Goal: Use online tool/utility: Utilize a website feature to perform a specific function

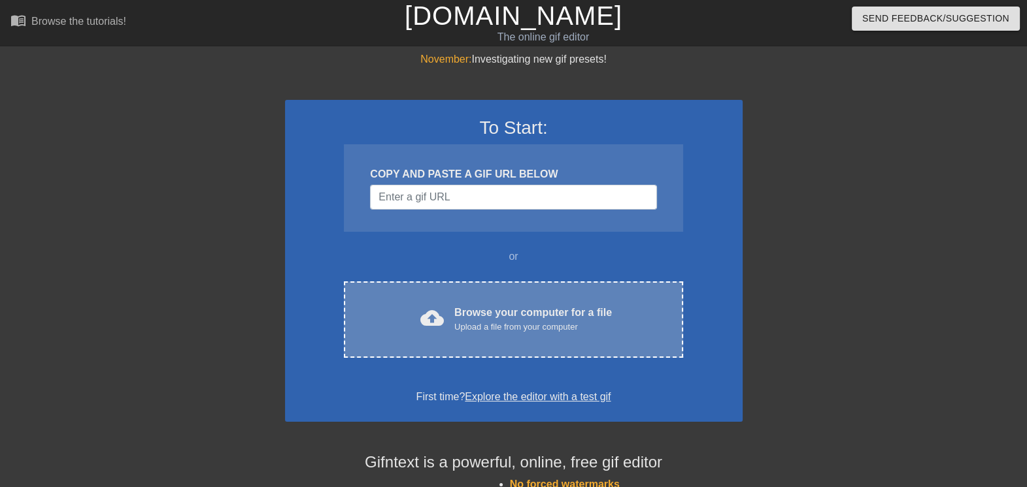
click at [414, 310] on div "cloud_upload Browse your computer for a file Upload a file from your computer" at bounding box center [513, 319] width 284 height 29
click at [529, 321] on div "Upload a file from your computer" at bounding box center [532, 327] width 157 height 13
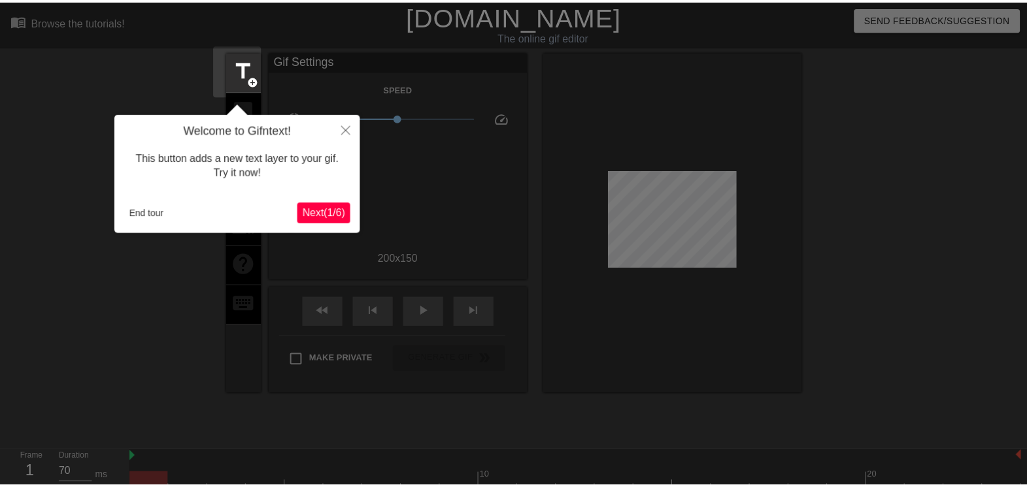
scroll to position [32, 0]
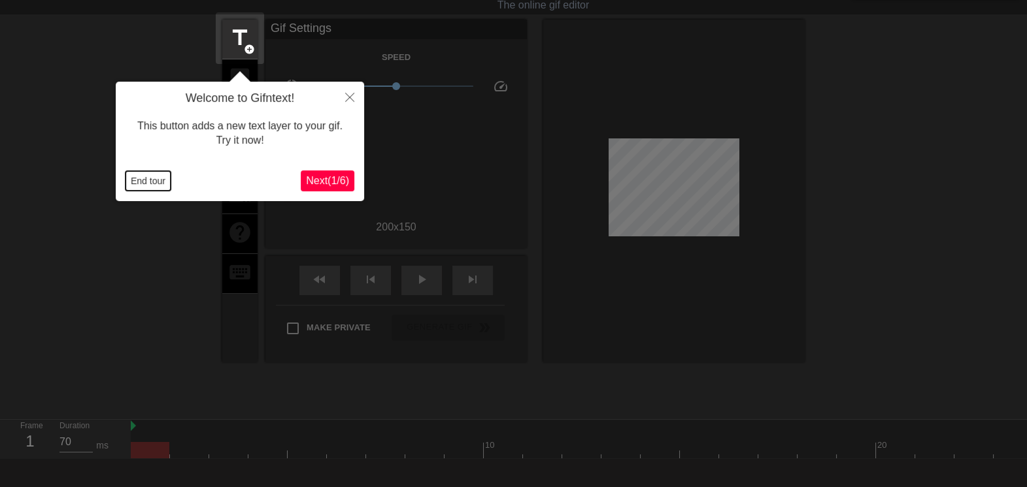
click at [155, 184] on button "End tour" at bounding box center [147, 181] width 45 height 20
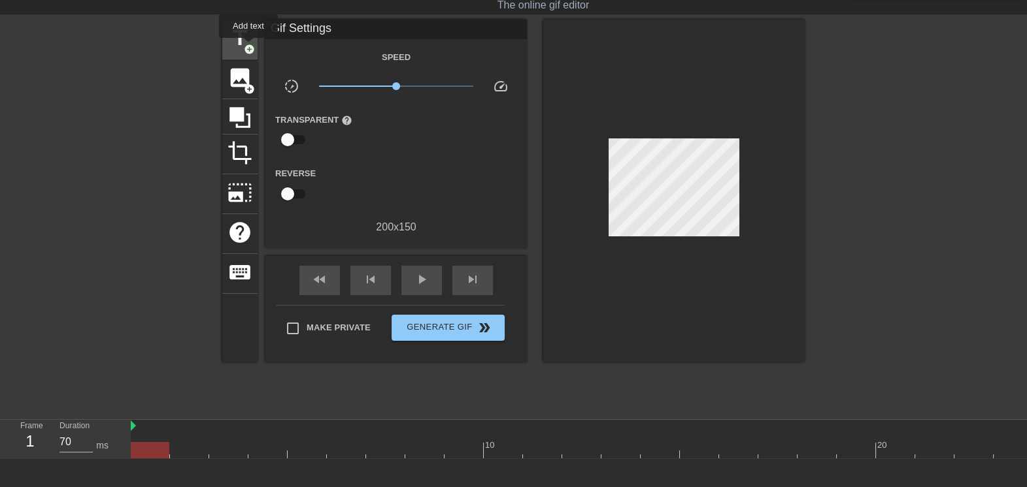
click at [248, 47] on span "add_circle" at bounding box center [249, 49] width 11 height 11
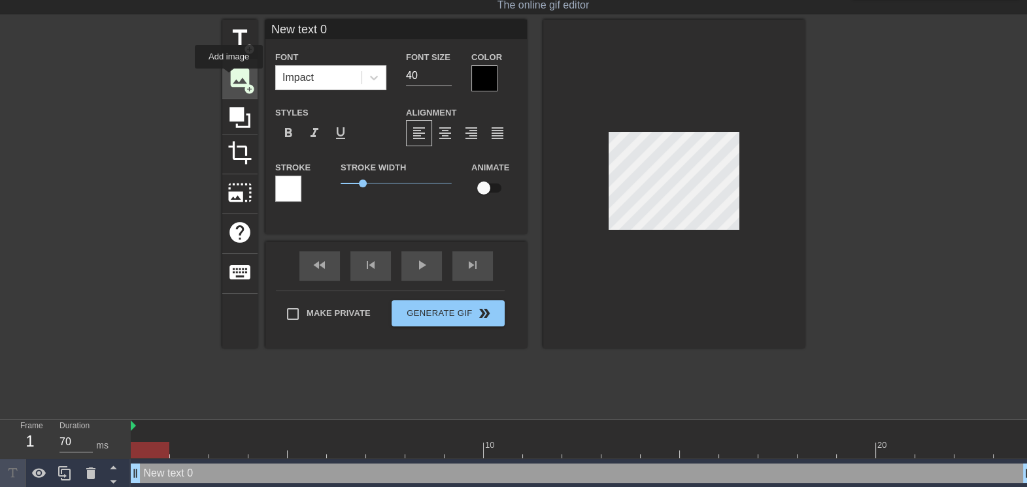
click at [229, 78] on span "image" at bounding box center [239, 77] width 25 height 25
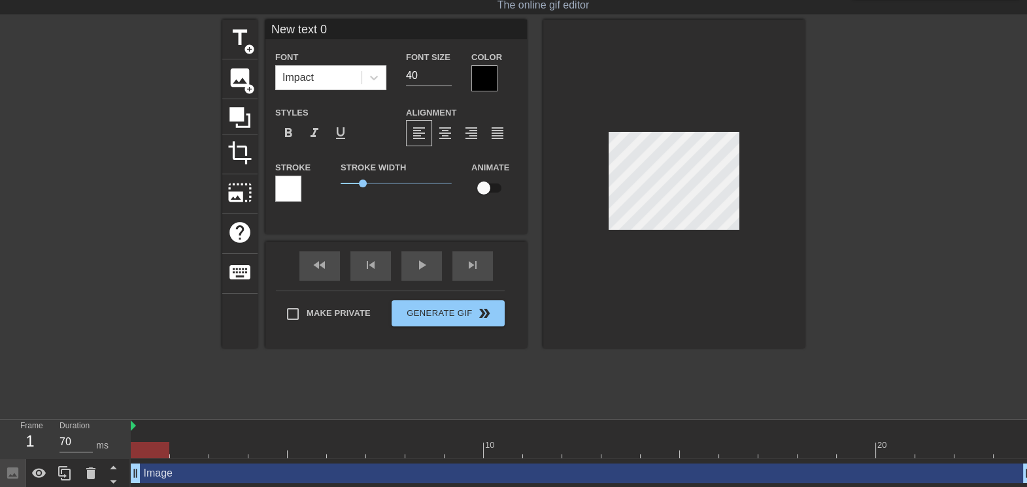
click at [637, 352] on div "title add_circle image add_circle crop photo_size_select_large help keyboard Ne…" at bounding box center [513, 216] width 582 height 392
click at [242, 80] on span "image" at bounding box center [239, 77] width 25 height 25
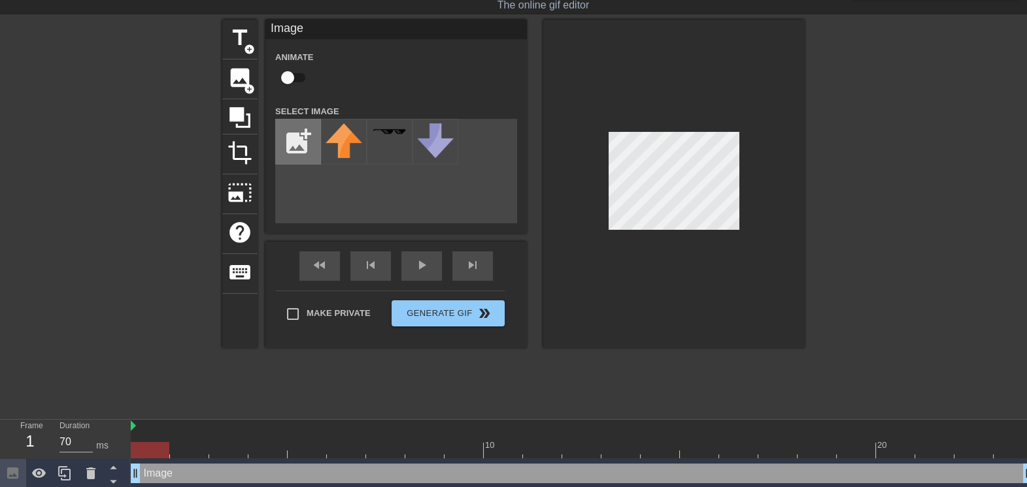
click at [306, 144] on input "file" at bounding box center [298, 142] width 44 height 44
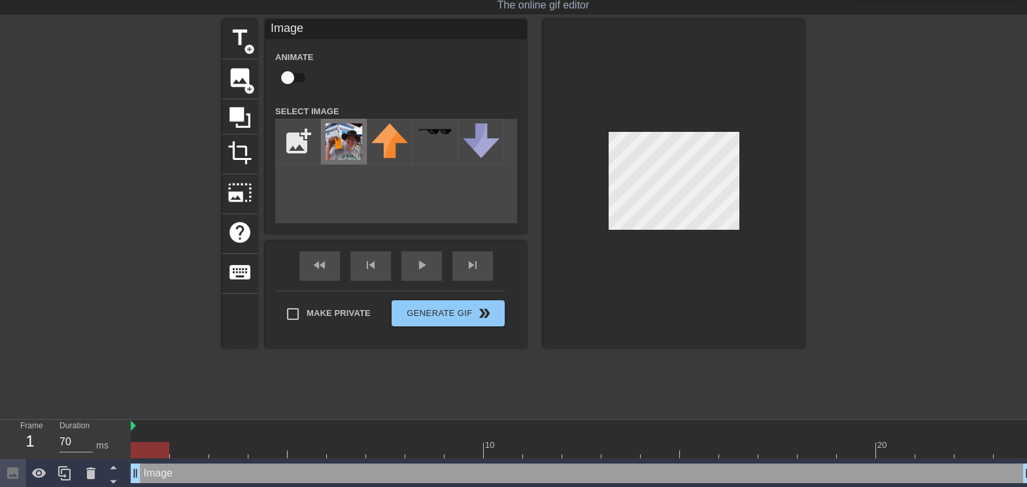
click at [330, 146] on img at bounding box center [343, 141] width 37 height 37
click at [531, 383] on div "title add_circle image add_circle crop photo_size_select_large help keyboard Im…" at bounding box center [513, 216] width 582 height 392
click at [295, 140] on input "file" at bounding box center [298, 142] width 44 height 44
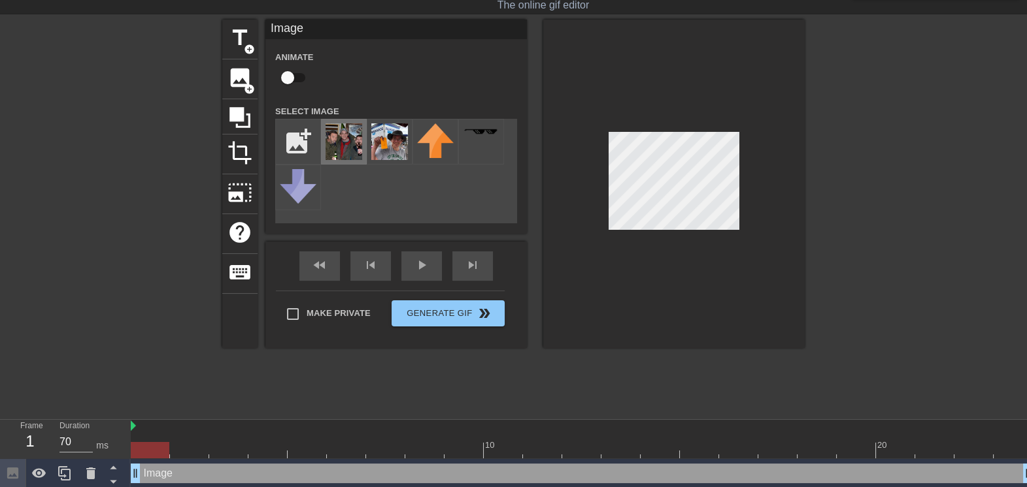
click at [357, 143] on img at bounding box center [343, 141] width 37 height 37
click at [342, 138] on img at bounding box center [343, 141] width 37 height 37
click at [304, 145] on input "file" at bounding box center [298, 142] width 44 height 44
click at [348, 148] on img at bounding box center [343, 141] width 37 height 37
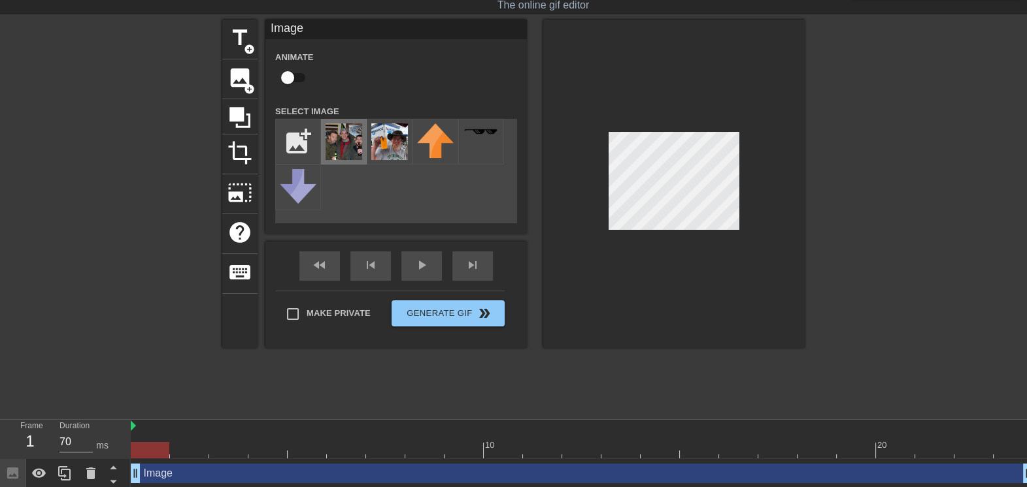
click at [356, 143] on img at bounding box center [343, 141] width 37 height 37
click at [740, 289] on div at bounding box center [673, 184] width 261 height 329
click at [522, 346] on div "title add_circle image add_circle crop photo_size_select_large help keyboard Im…" at bounding box center [513, 184] width 582 height 329
click at [294, 146] on input "file" at bounding box center [298, 142] width 44 height 44
type input "C:\fakepath\80551329_10221163459219864_851773799564050432_n (2).jpg"
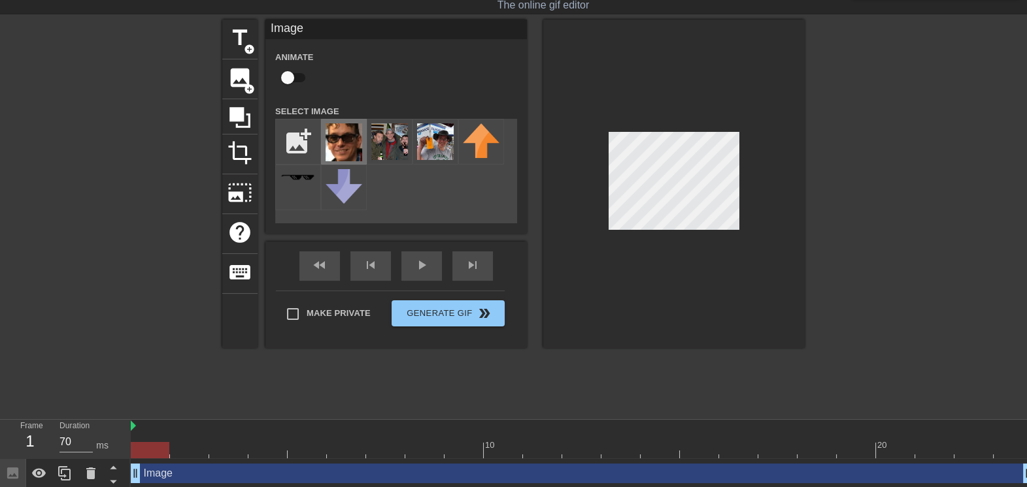
click at [342, 140] on img at bounding box center [343, 142] width 37 height 38
click at [304, 140] on input "file" at bounding box center [298, 142] width 44 height 44
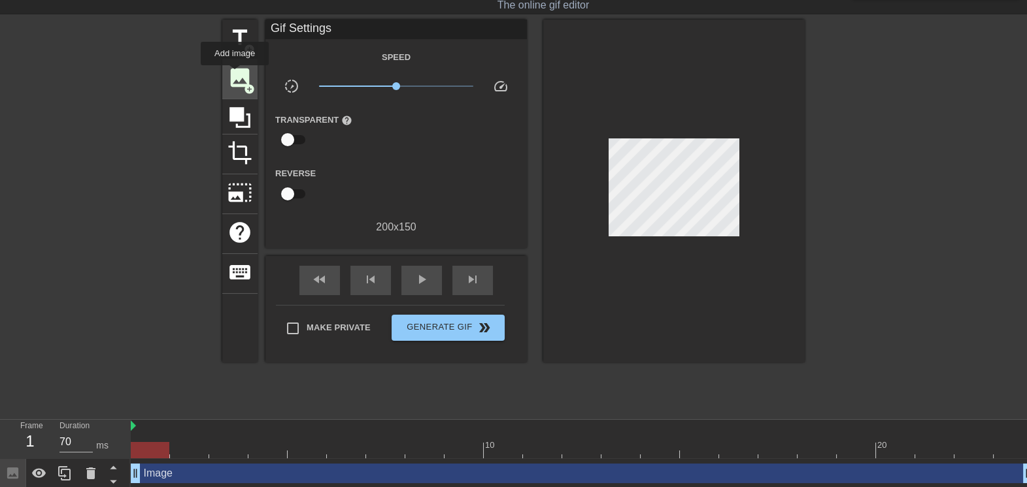
click at [235, 74] on span "image" at bounding box center [239, 77] width 25 height 25
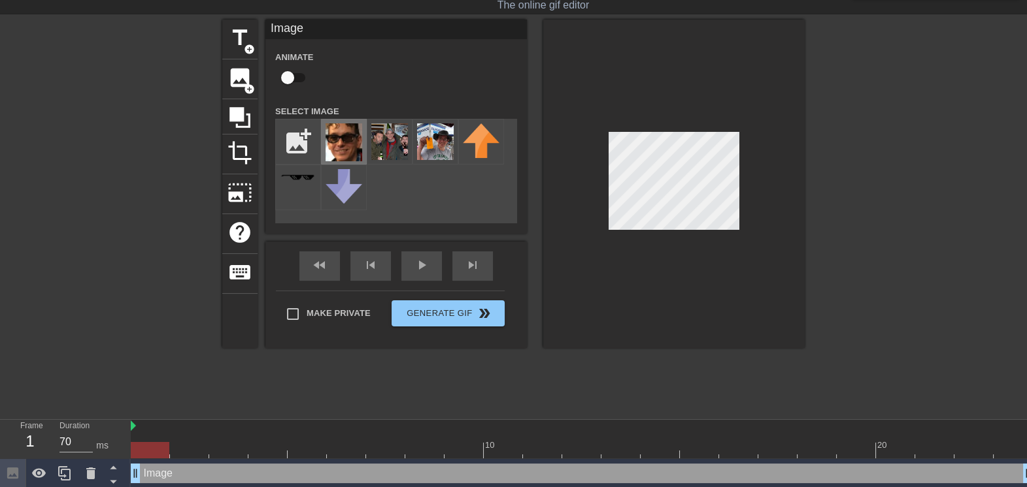
click at [339, 134] on img at bounding box center [343, 142] width 37 height 38
click at [297, 308] on div "Make Private Generate Gif double_arrow" at bounding box center [390, 317] width 229 height 52
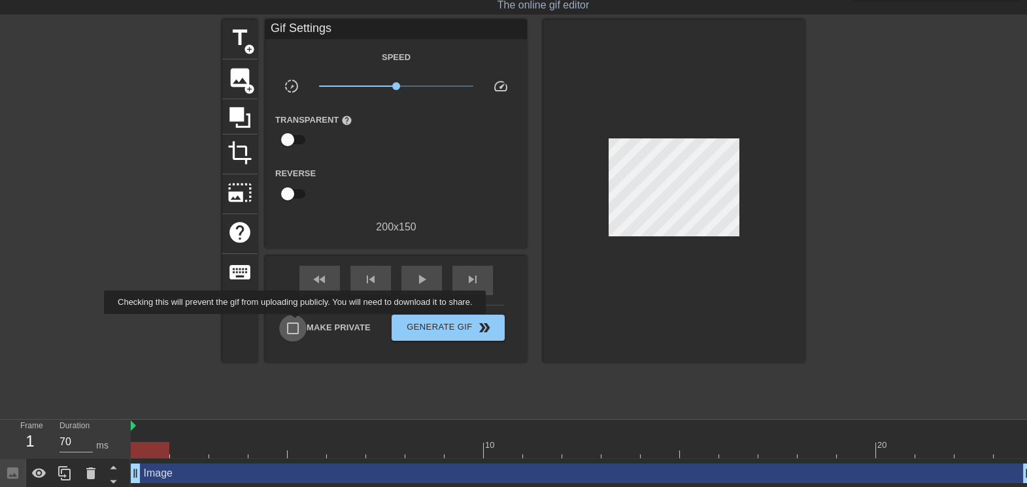
click at [297, 323] on input "Make Private" at bounding box center [292, 328] width 27 height 27
checkbox input "true"
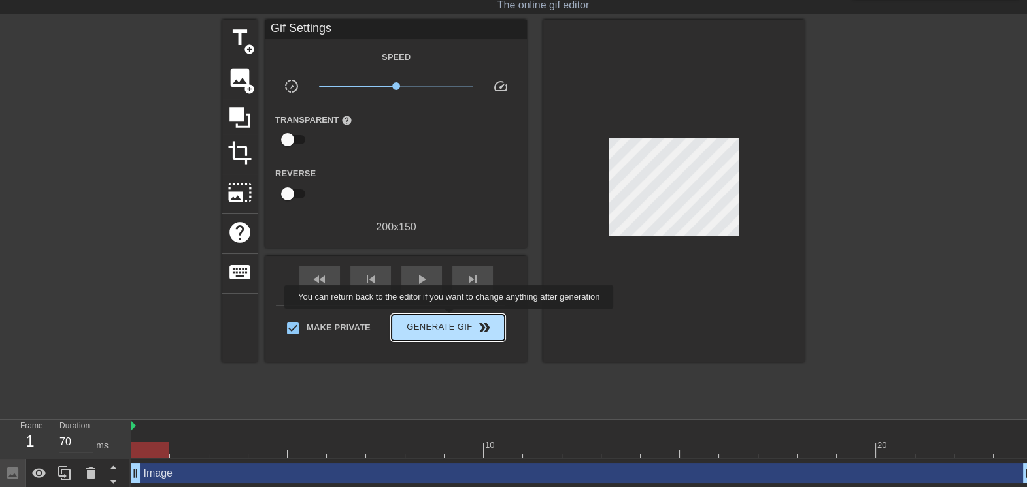
click at [453, 320] on span "Generate Gif double_arrow" at bounding box center [448, 328] width 103 height 16
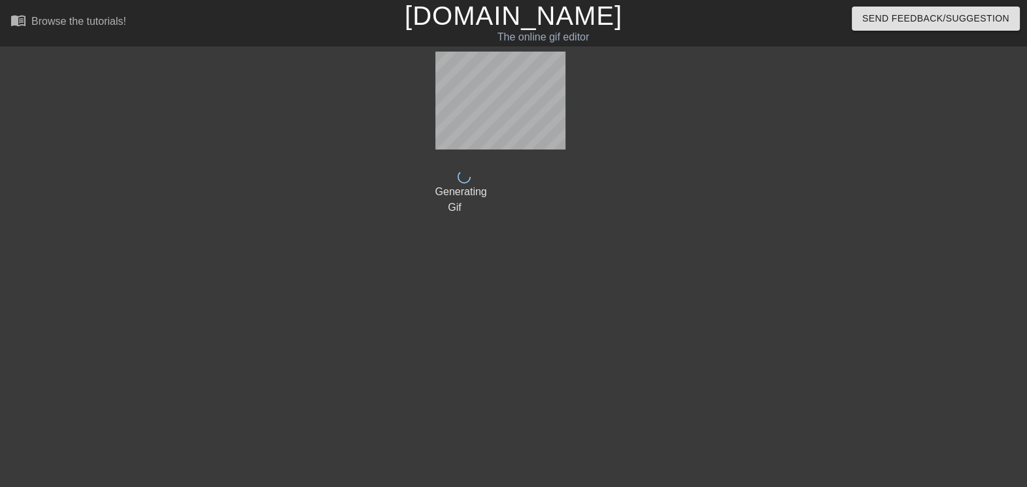
scroll to position [0, 0]
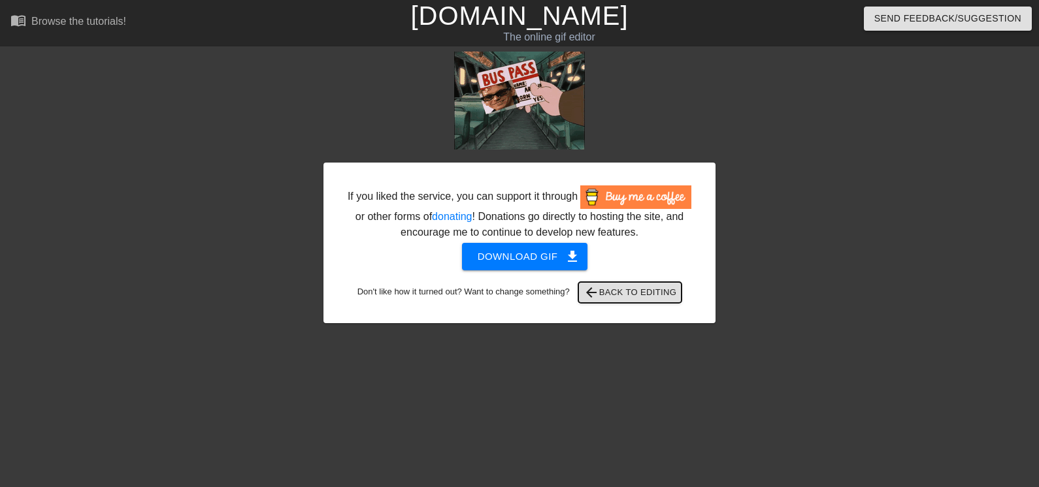
click at [614, 299] on span "arrow_back Back to Editing" at bounding box center [629, 293] width 93 height 16
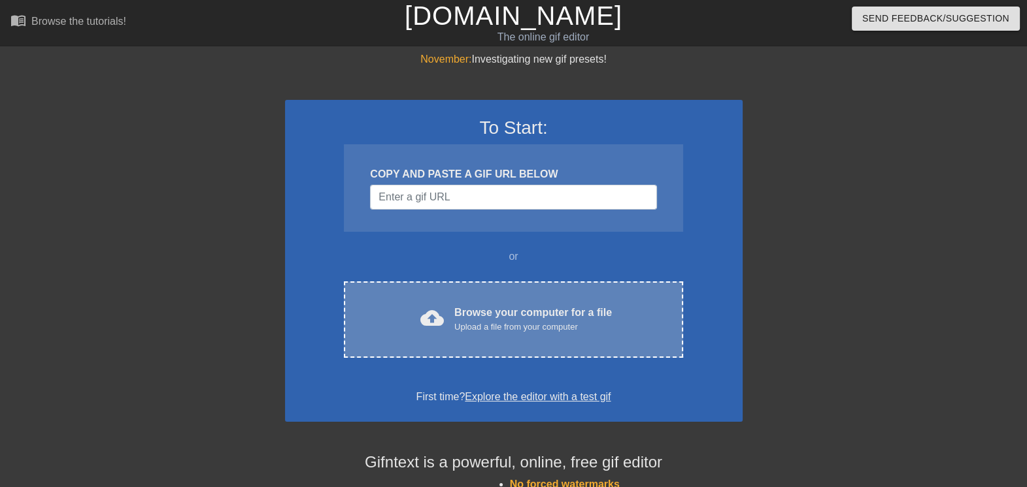
click at [457, 316] on div "Browse your computer for a file Upload a file from your computer" at bounding box center [532, 319] width 157 height 29
click at [531, 333] on div "cloud_upload Browse your computer for a file Upload a file from your computer C…" at bounding box center [513, 320] width 338 height 76
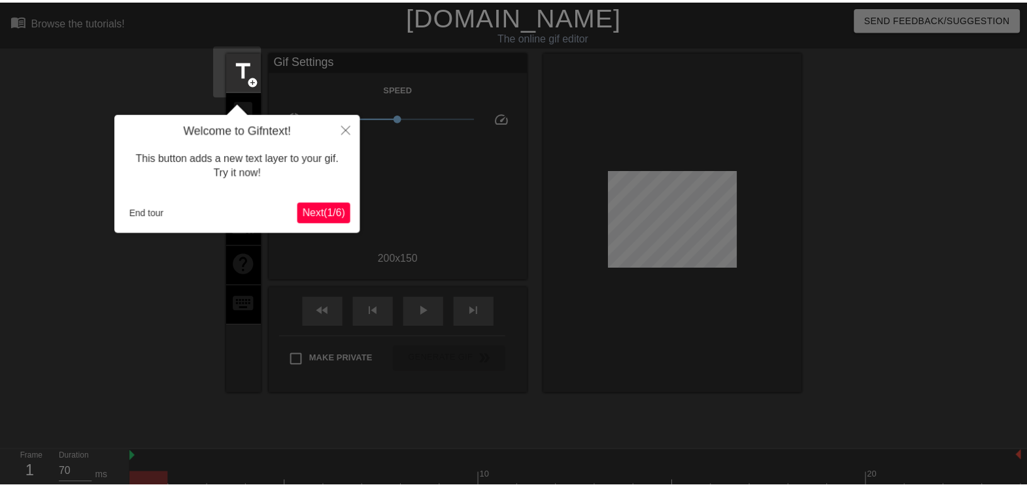
scroll to position [32, 0]
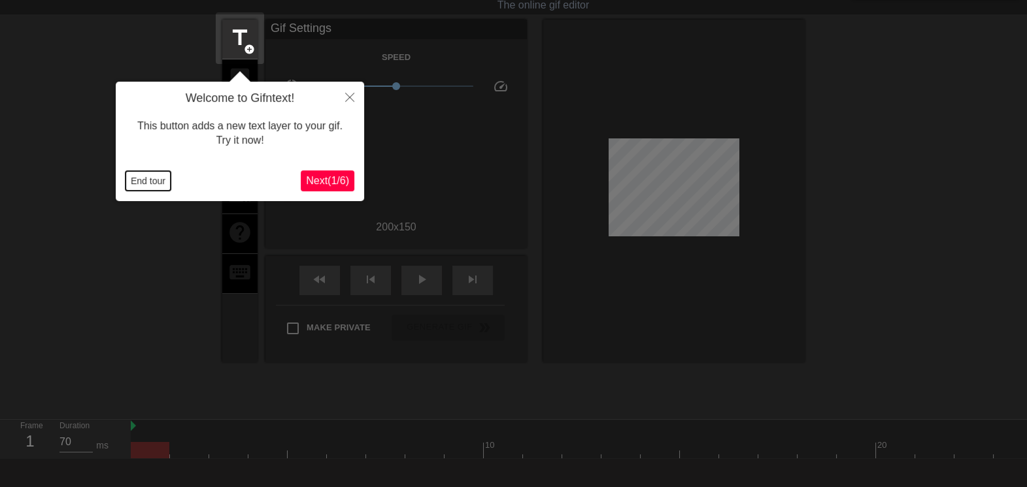
click at [147, 179] on button "End tour" at bounding box center [147, 181] width 45 height 20
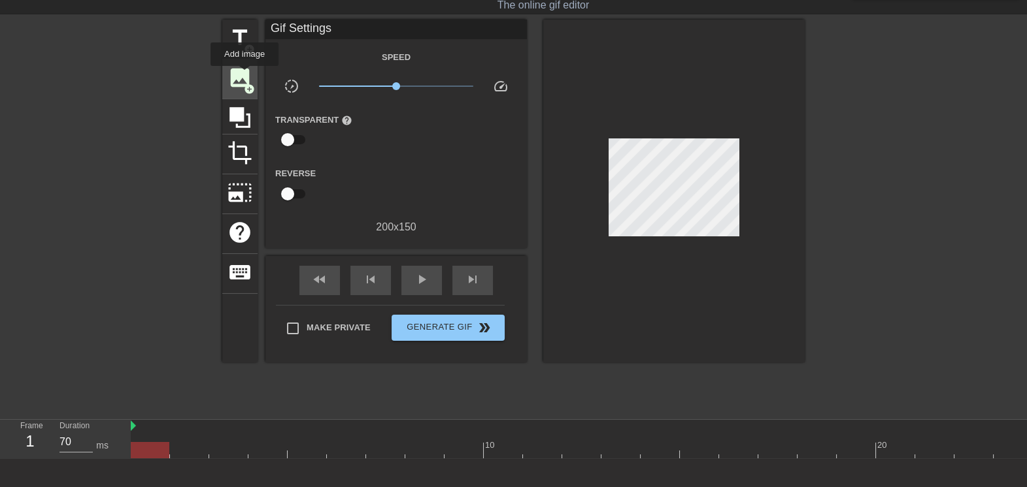
click at [244, 75] on span "image" at bounding box center [239, 77] width 25 height 25
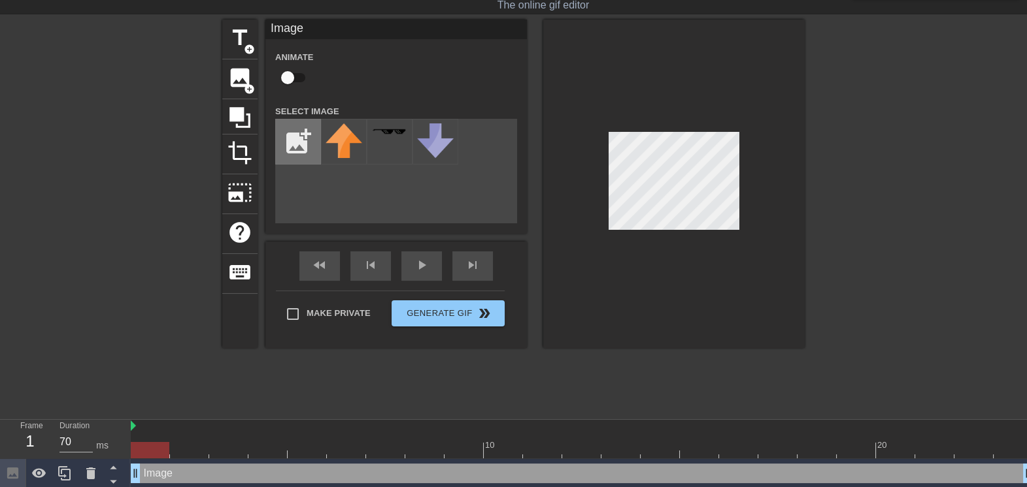
click at [304, 139] on input "file" at bounding box center [298, 142] width 44 height 44
type input "C:\fakepath\80551329_10221163459219864_851773799564050432_n (2).jpg"
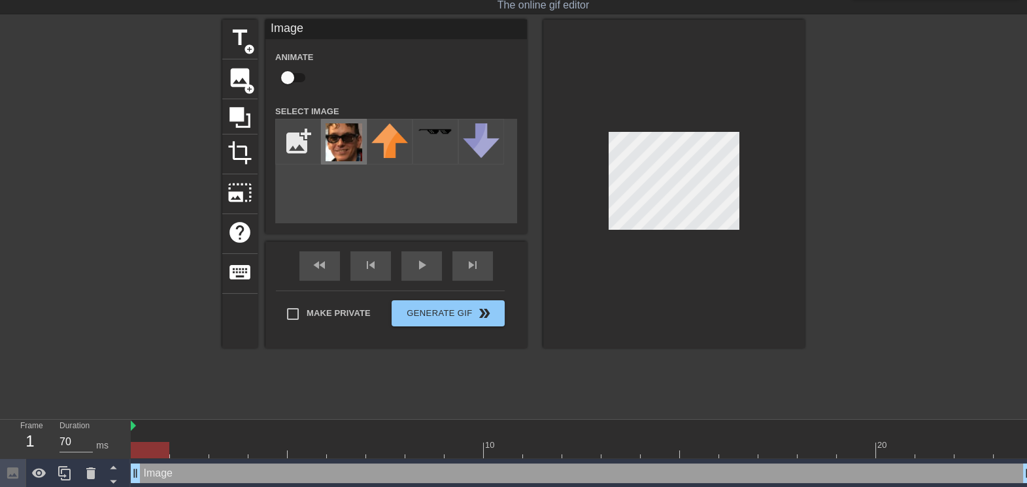
click at [345, 136] on img at bounding box center [343, 142] width 37 height 38
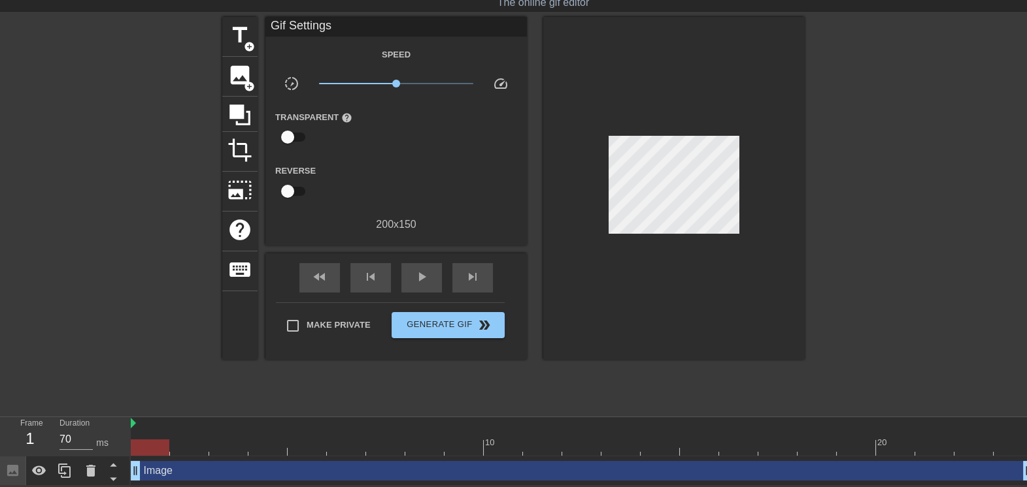
scroll to position [35, 0]
drag, startPoint x: 150, startPoint y: 446, endPoint x: 934, endPoint y: 451, distance: 784.8
click at [934, 451] on div at bounding box center [934, 448] width 39 height 16
drag, startPoint x: 931, startPoint y: 442, endPoint x: 898, endPoint y: 444, distance: 32.8
click at [898, 444] on div at bounding box center [895, 448] width 39 height 16
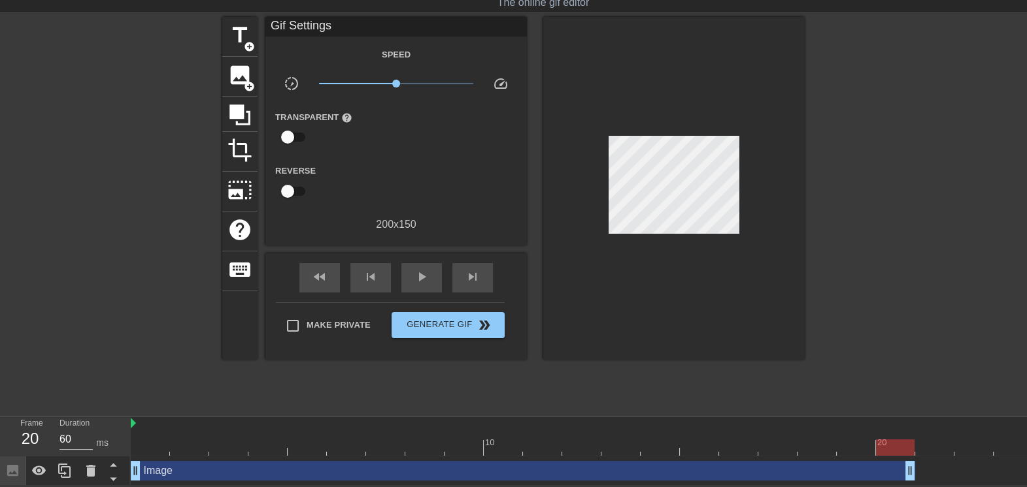
drag, startPoint x: 1023, startPoint y: 472, endPoint x: 911, endPoint y: 468, distance: 112.5
click at [248, 69] on span "image" at bounding box center [239, 75] width 25 height 25
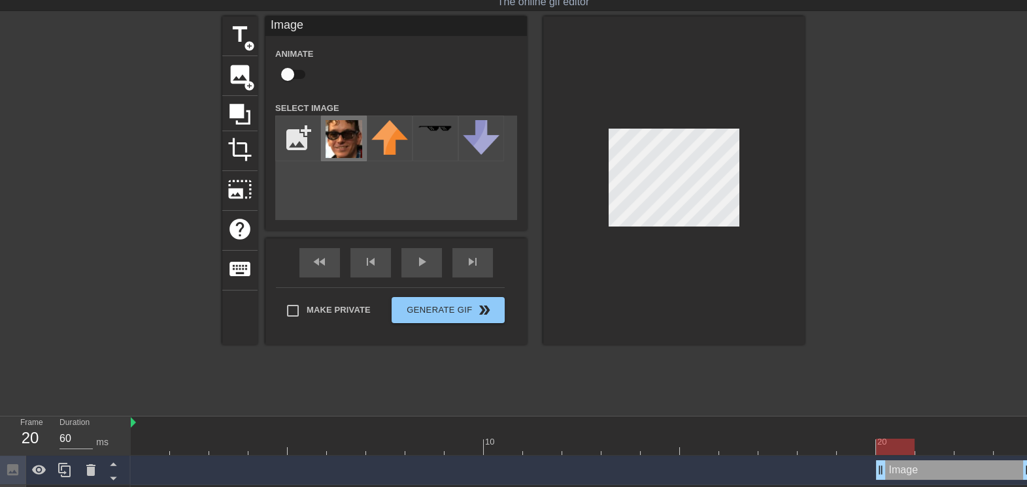
click at [332, 139] on img at bounding box center [343, 139] width 37 height 38
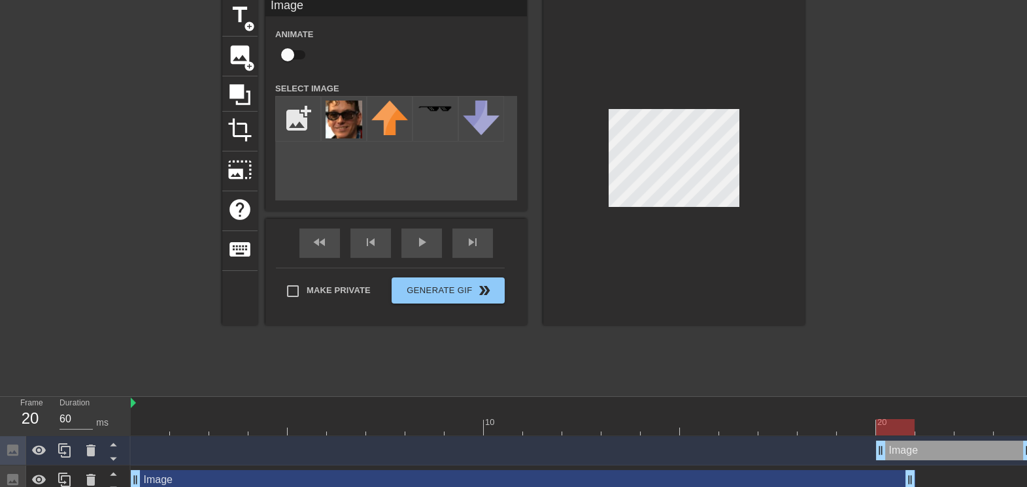
scroll to position [65, 0]
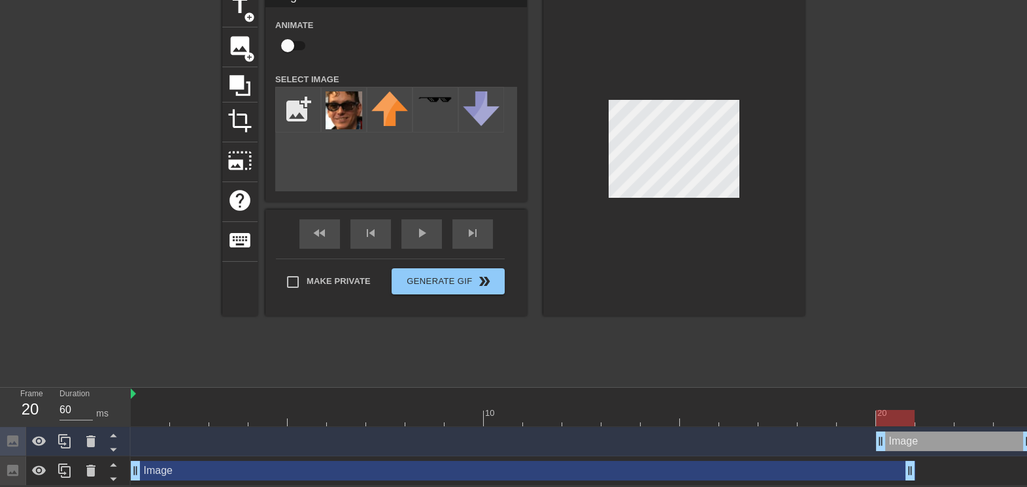
type input "70"
drag, startPoint x: 884, startPoint y: 439, endPoint x: 911, endPoint y: 438, distance: 26.8
click at [911, 438] on div "Image drag_handle drag_handle" at bounding box center [582, 442] width 902 height 20
drag, startPoint x: 917, startPoint y: 437, endPoint x: 905, endPoint y: 436, distance: 12.5
click at [905, 436] on div "Image drag_handle drag_handle" at bounding box center [582, 442] width 902 height 20
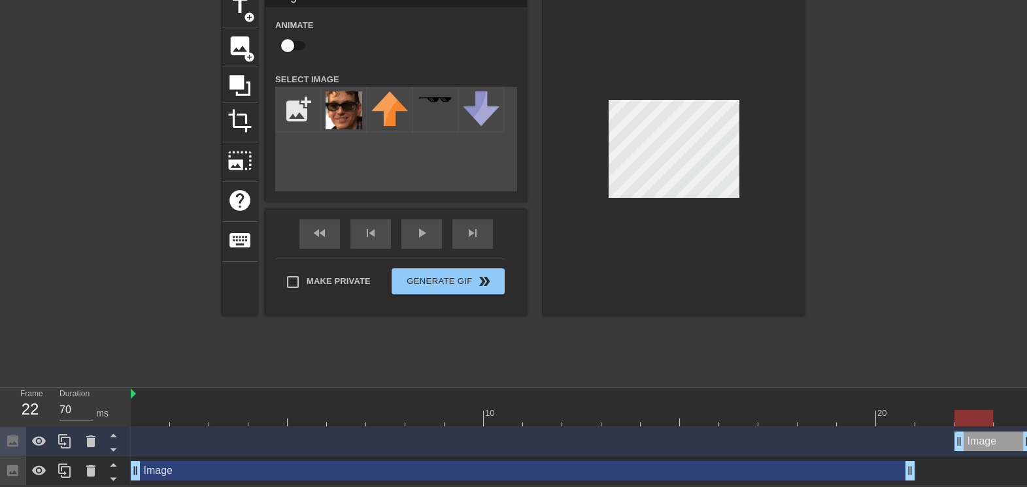
drag, startPoint x: 923, startPoint y: 442, endPoint x: 957, endPoint y: 441, distance: 34.0
drag, startPoint x: 962, startPoint y: 442, endPoint x: 925, endPoint y: 444, distance: 37.3
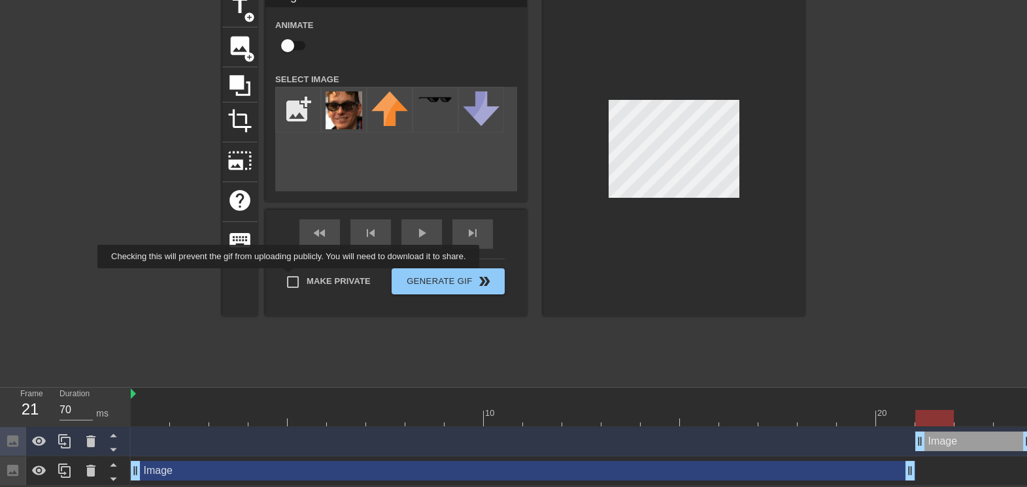
click at [291, 278] on div "Make Private Generate Gif double_arrow" at bounding box center [390, 285] width 229 height 52
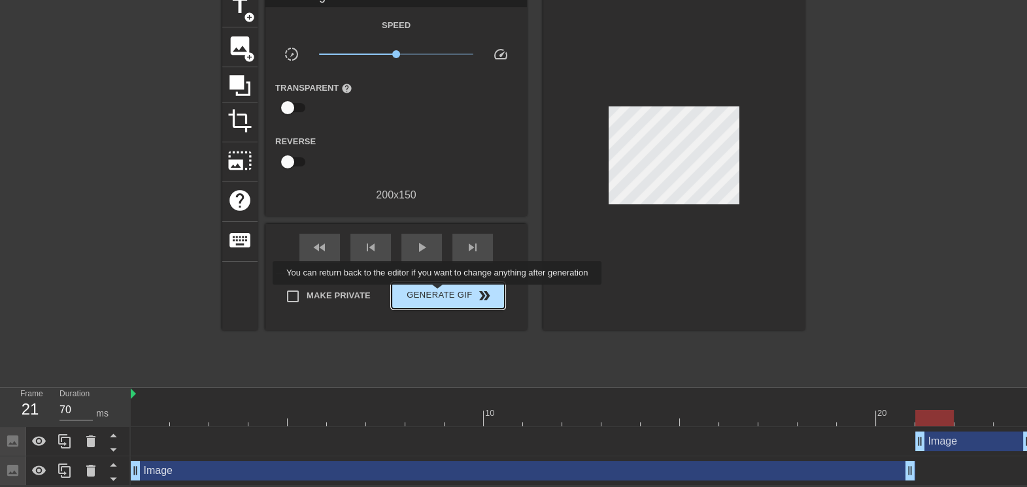
click at [438, 293] on span "Generate Gif double_arrow" at bounding box center [448, 296] width 103 height 16
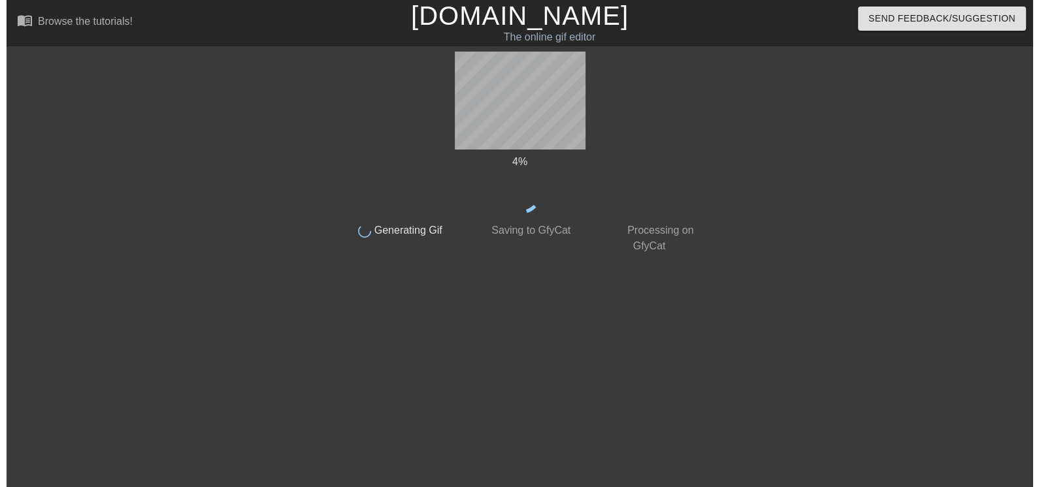
scroll to position [0, 0]
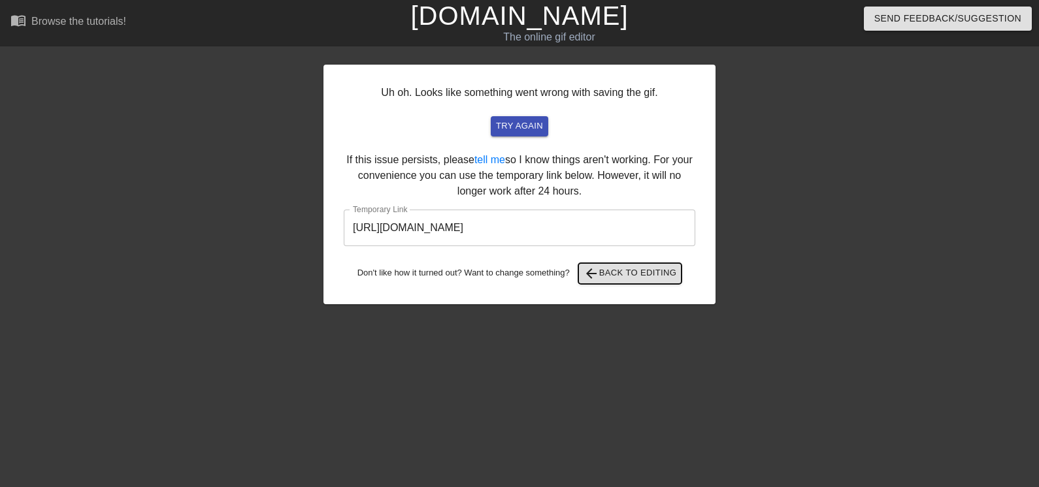
click at [625, 272] on span "arrow_back Back to Editing" at bounding box center [629, 274] width 93 height 16
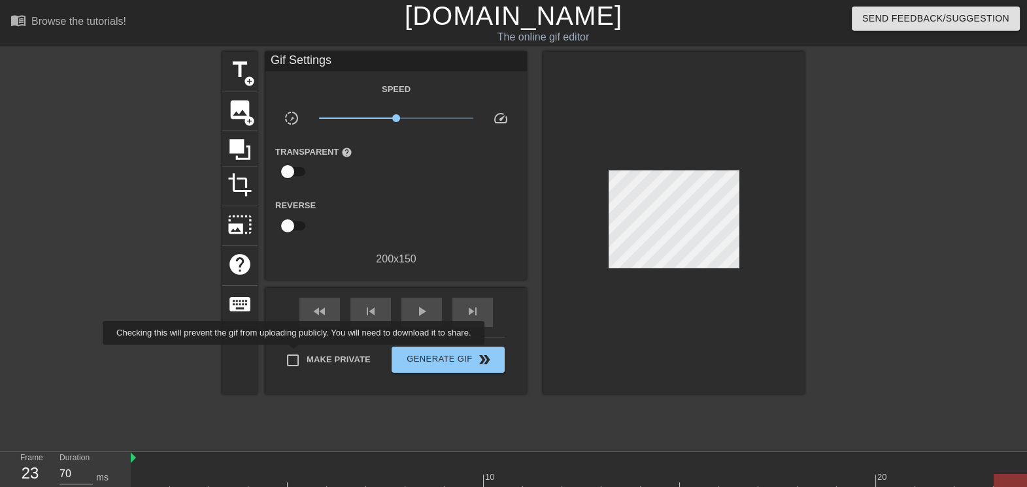
click at [295, 354] on input "Make Private" at bounding box center [292, 360] width 27 height 27
checkbox input "true"
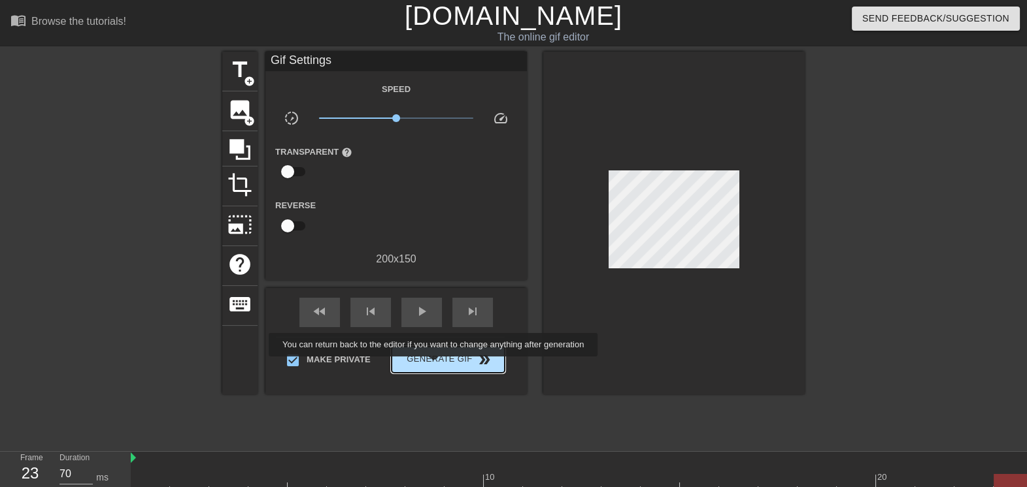
click at [437, 365] on span "Generate Gif double_arrow" at bounding box center [448, 360] width 103 height 16
